Goal: Information Seeking & Learning: Learn about a topic

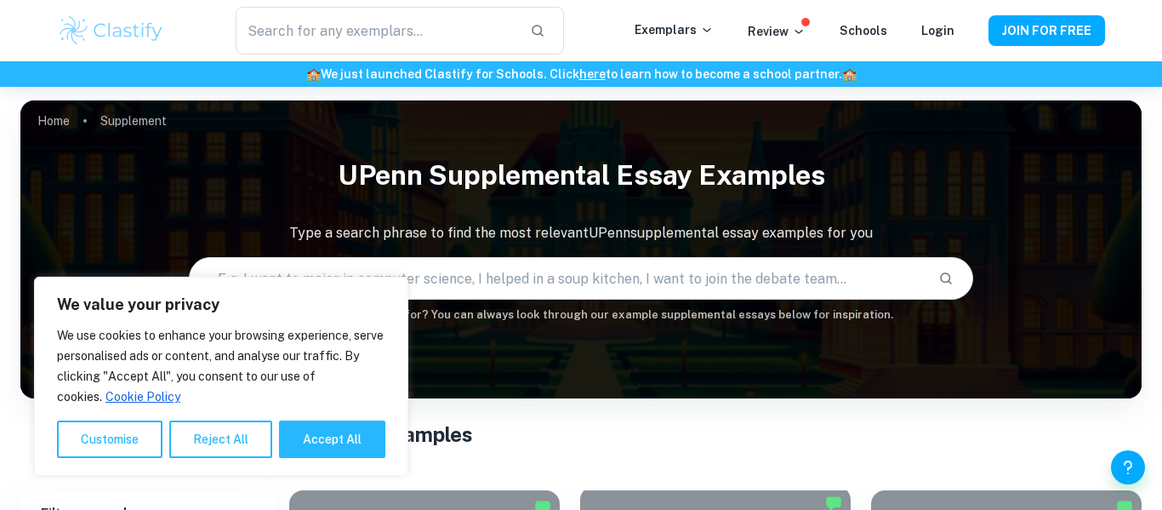
scroll to position [470, 0]
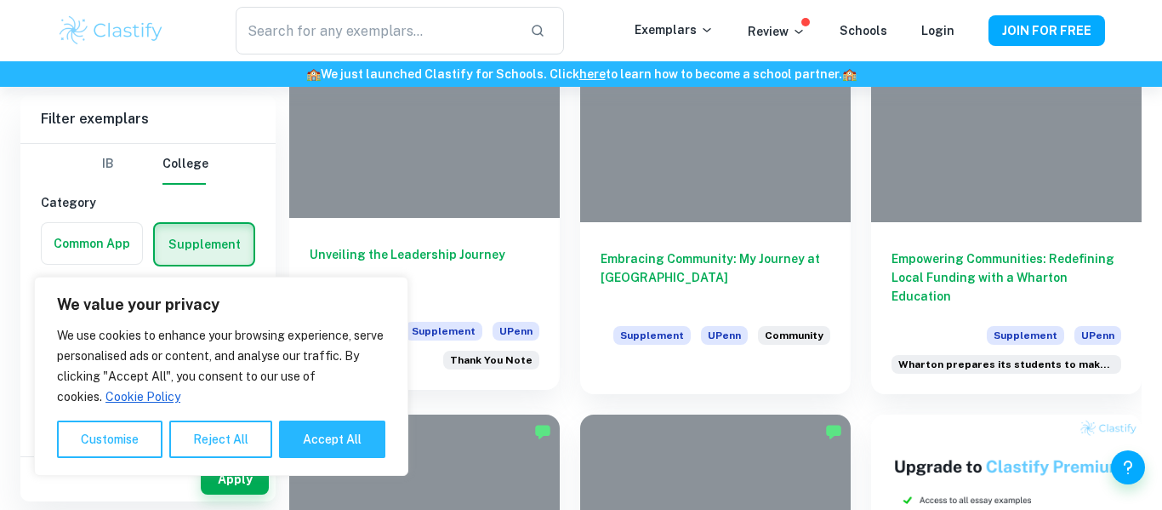
click at [498, 240] on div "Unveiling the Leadership Journey Supplement UPenn Thank You Note" at bounding box center [424, 304] width 271 height 172
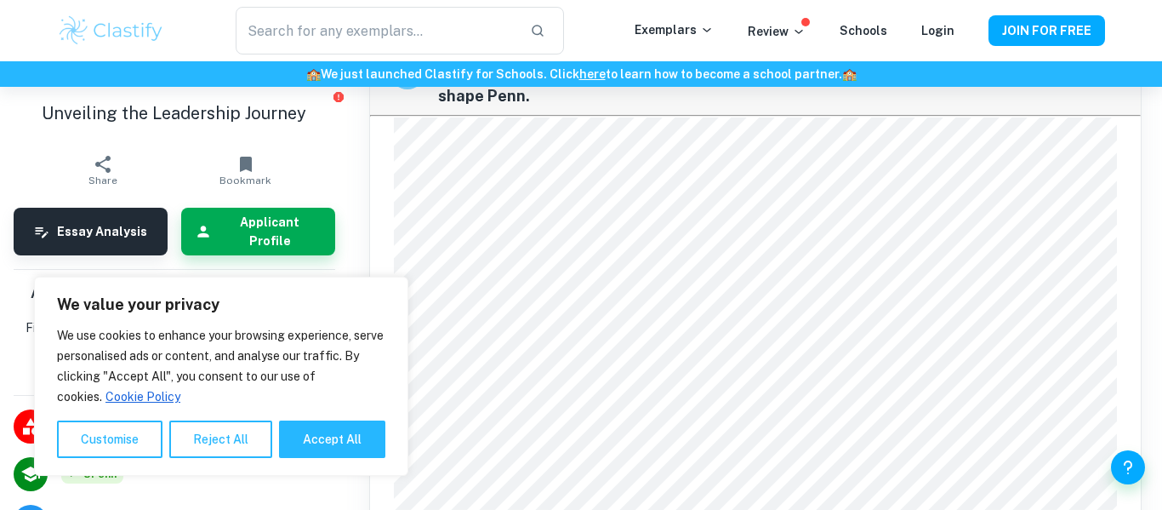
scroll to position [664, 0]
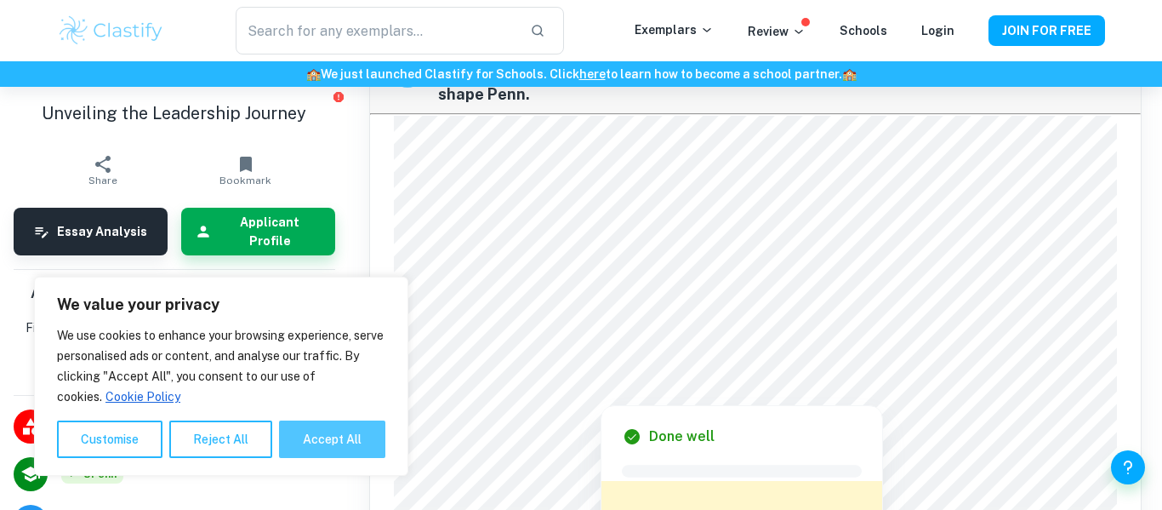
click at [329, 450] on button "Accept All" at bounding box center [332, 438] width 106 height 37
checkbox input "true"
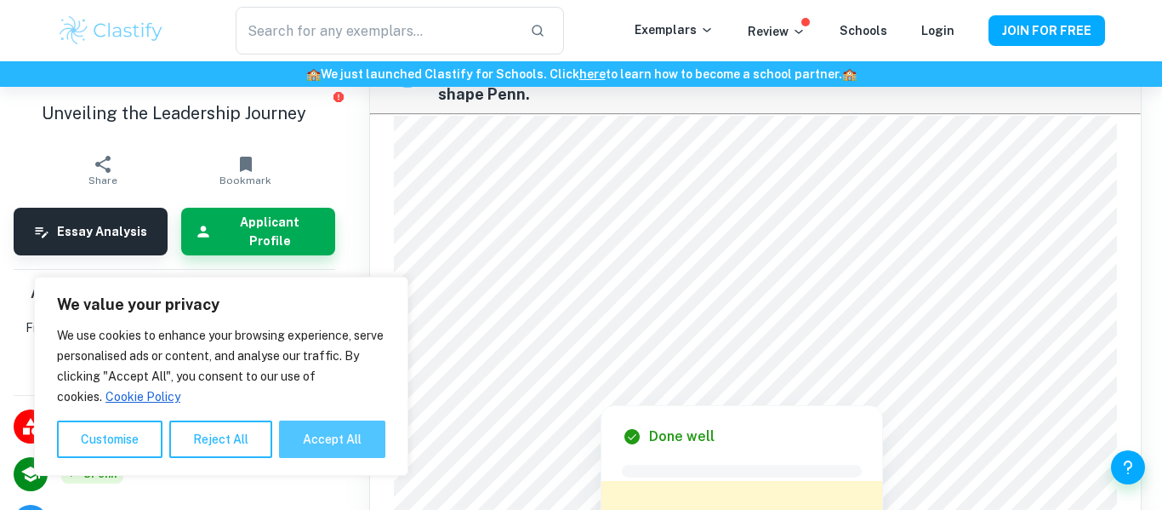
checkbox input "true"
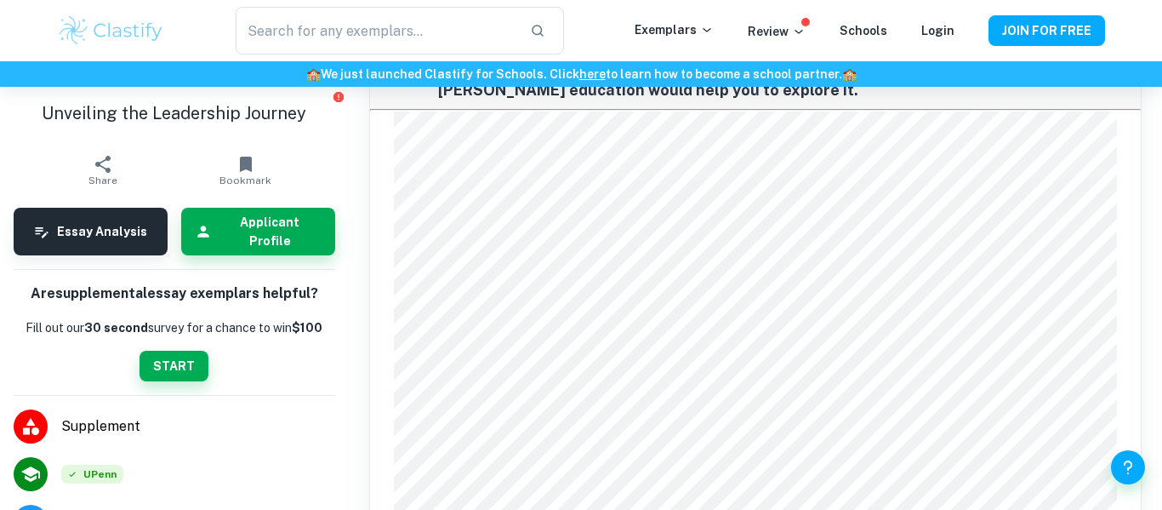
scroll to position [1366, 0]
